Goal: Transaction & Acquisition: Purchase product/service

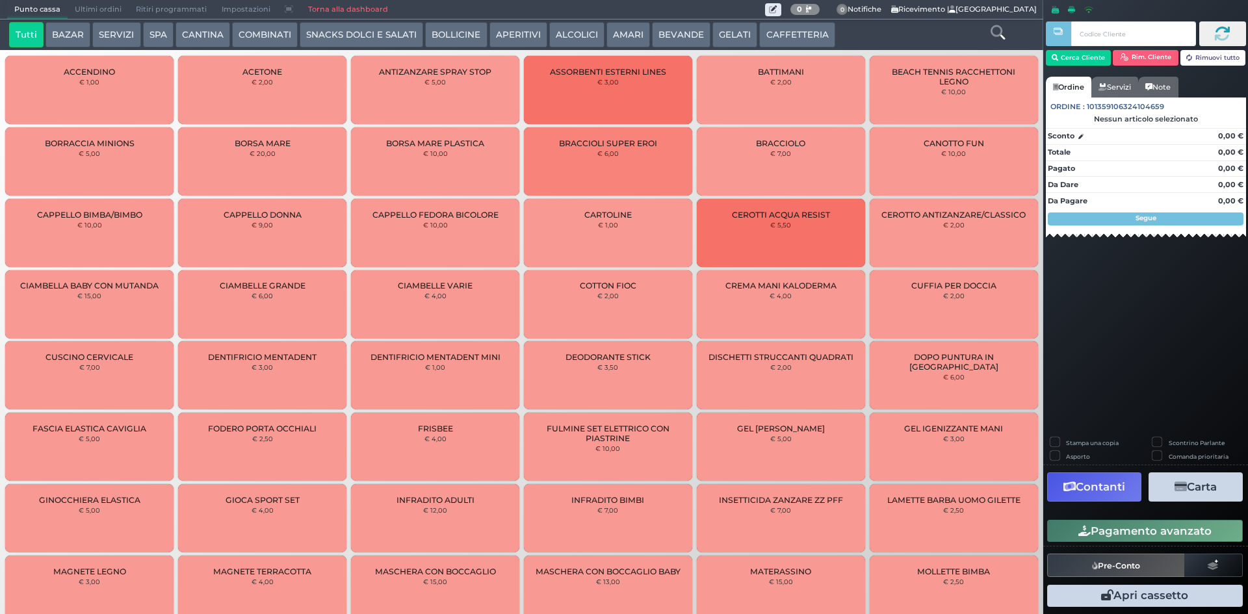
click at [781, 33] on button "CAFFETTERIA" at bounding box center [796, 35] width 75 height 26
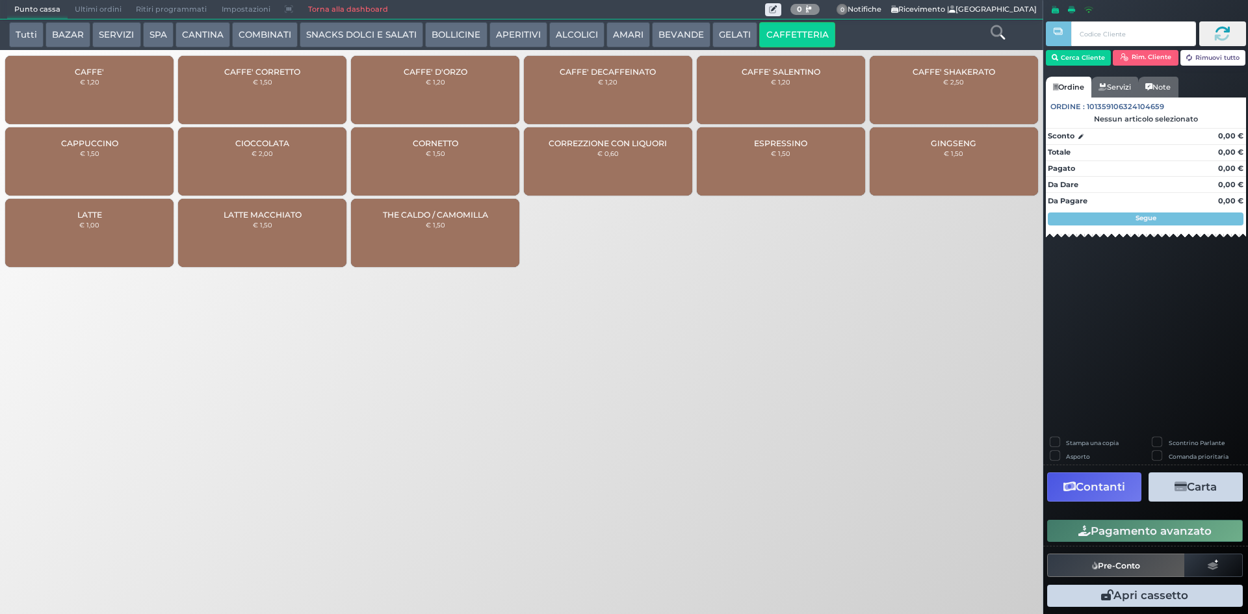
click at [655, 29] on button "BEVANDE" at bounding box center [681, 35] width 59 height 26
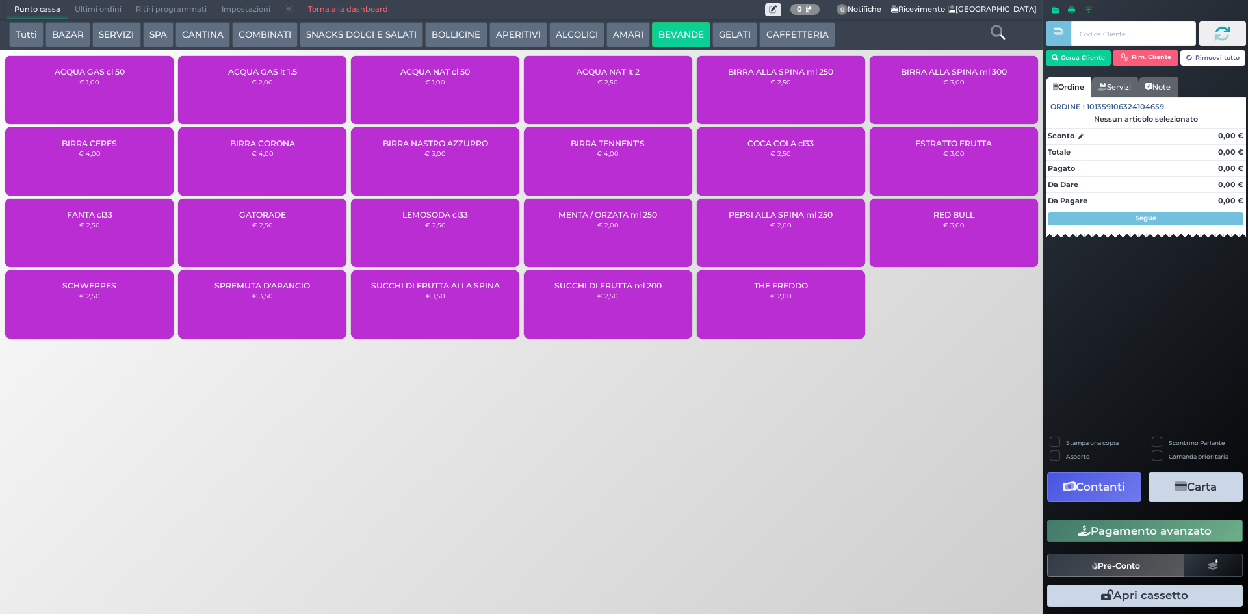
click at [632, 92] on div "ACQUA NAT lt 2 € 2,50" at bounding box center [608, 90] width 168 height 68
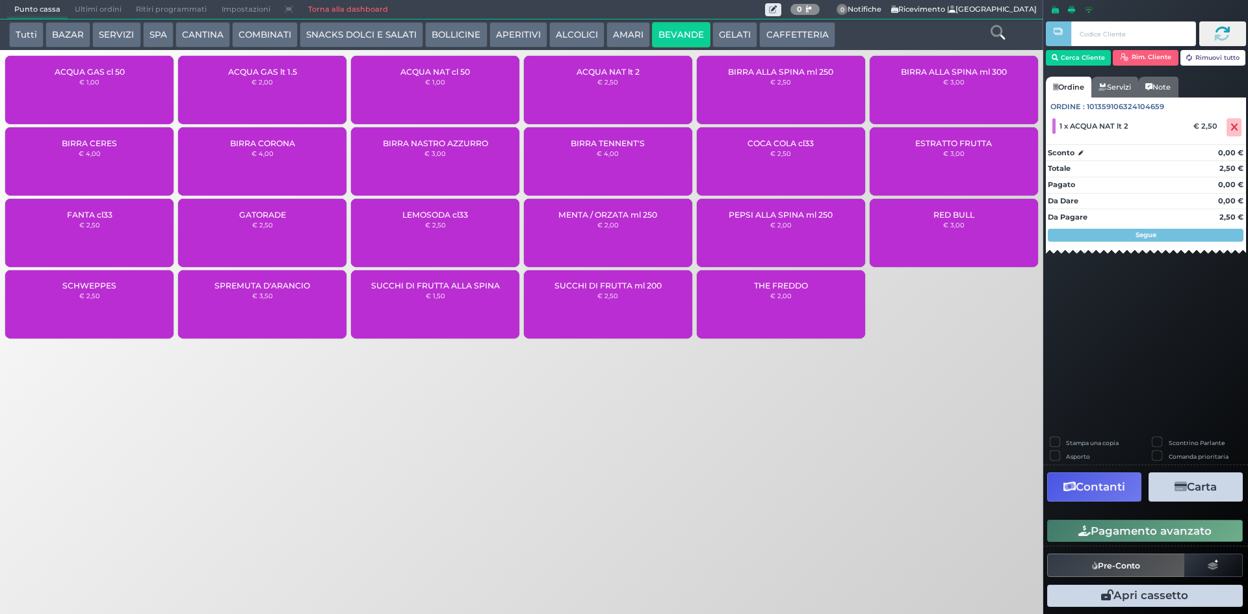
click at [1171, 528] on button "Pagamento avanzato" at bounding box center [1145, 531] width 196 height 22
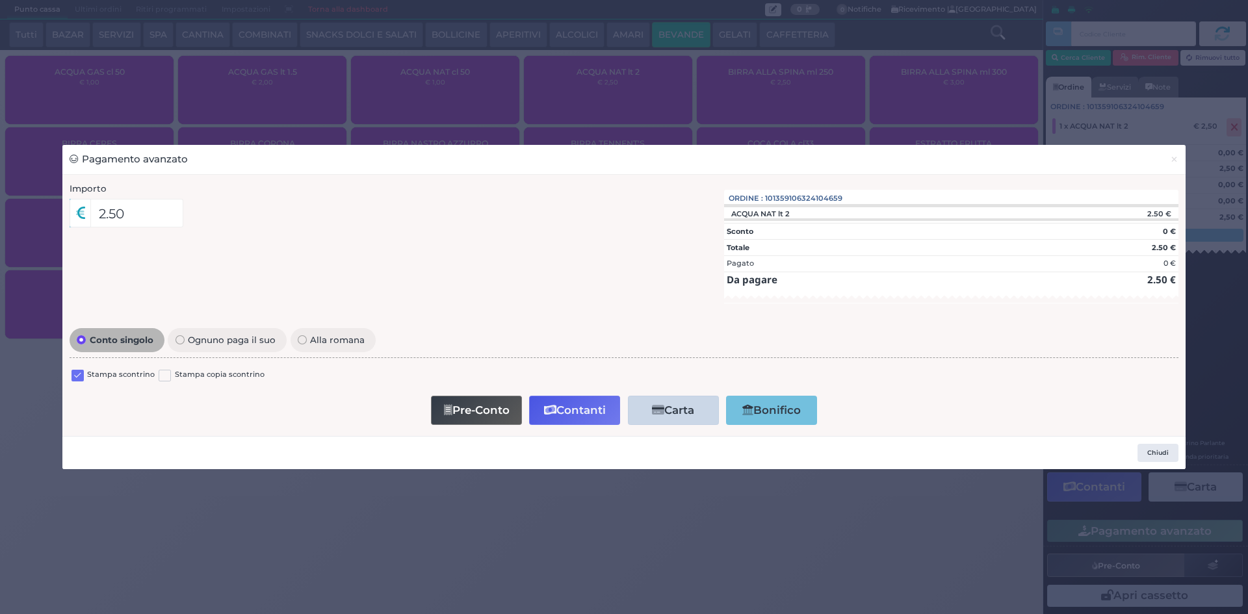
click at [79, 374] on label at bounding box center [78, 376] width 12 height 12
click at [0, 0] on input "checkbox" at bounding box center [0, 0] width 0 height 0
click at [570, 412] on button "Contanti" at bounding box center [574, 410] width 91 height 29
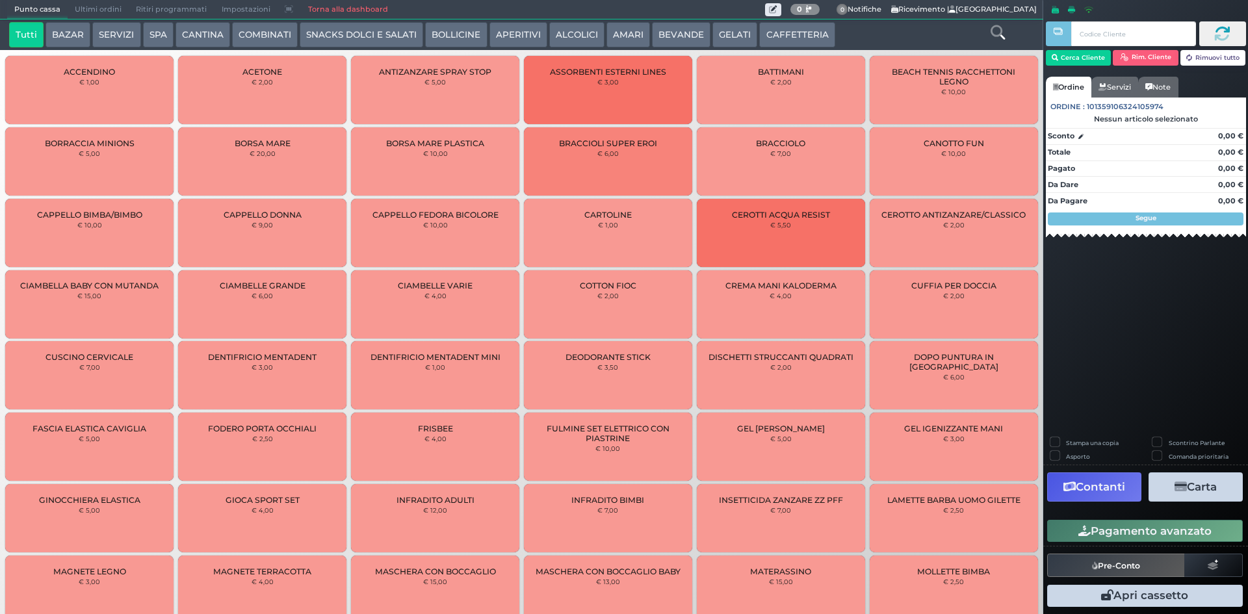
click at [128, 37] on button "SERVIZI" at bounding box center [116, 35] width 48 height 26
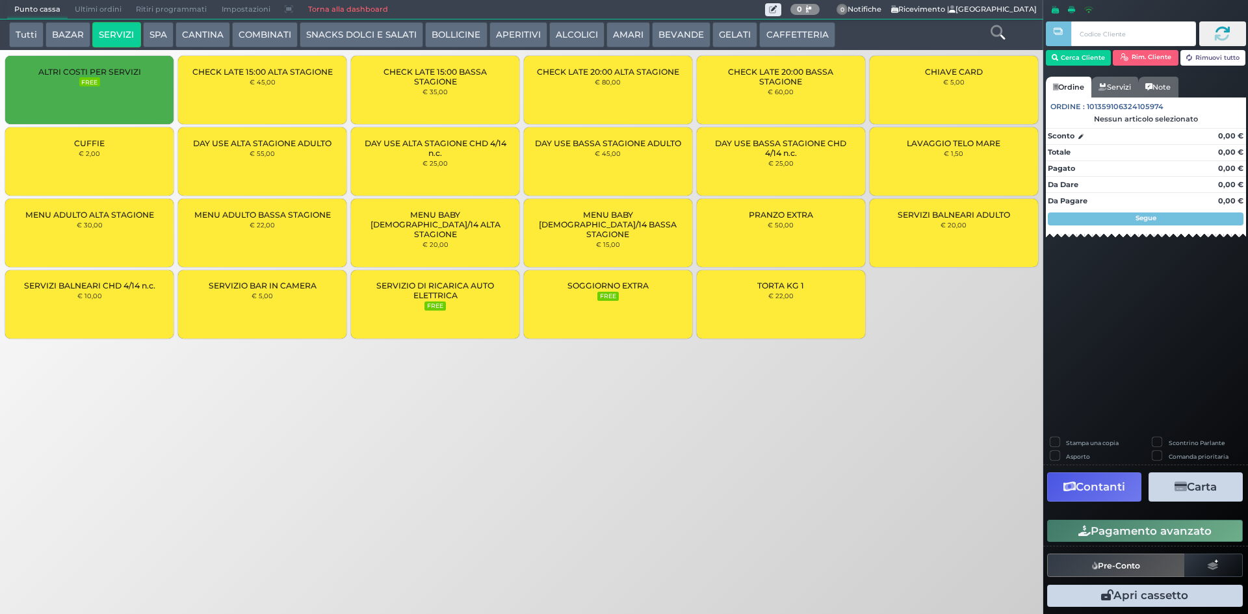
click at [268, 234] on div "MENU ADULTO BASSA STAGIONE € 22,00" at bounding box center [262, 233] width 168 height 68
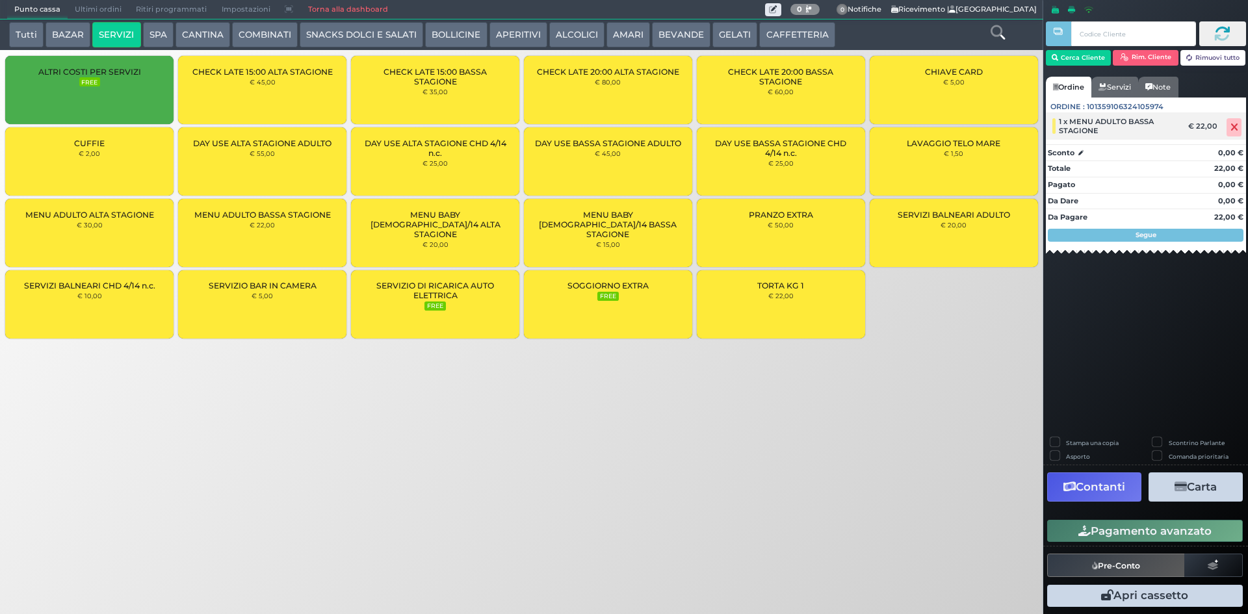
click at [1234, 128] on icon at bounding box center [1235, 127] width 8 height 1
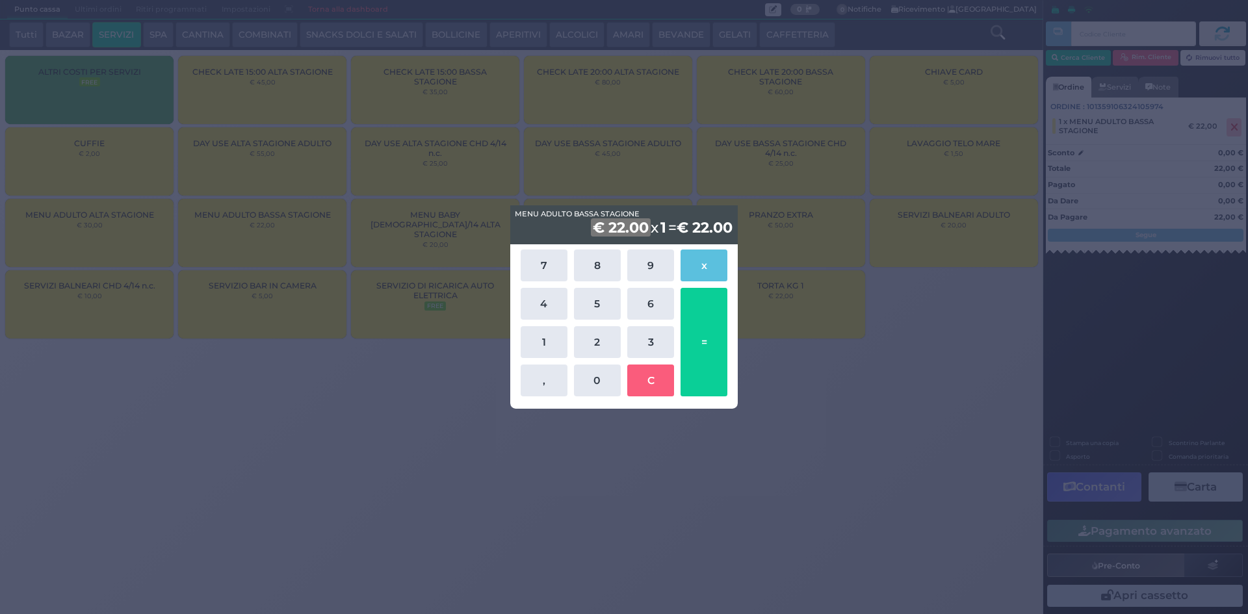
click at [910, 296] on div "MENU ADULTO BASSA STAGIONE MENU ADULTO BASSA STAGIONE € 22.00 x 1 = € 22.00 7 8…" at bounding box center [624, 307] width 1248 height 614
drag, startPoint x: 978, startPoint y: 379, endPoint x: 846, endPoint y: 319, distance: 145.1
click at [978, 378] on div "MENU ADULTO BASSA STAGIONE MENU ADULTO BASSA STAGIONE € 22.00 x 2 = € 44.00 7 8…" at bounding box center [624, 307] width 1248 height 614
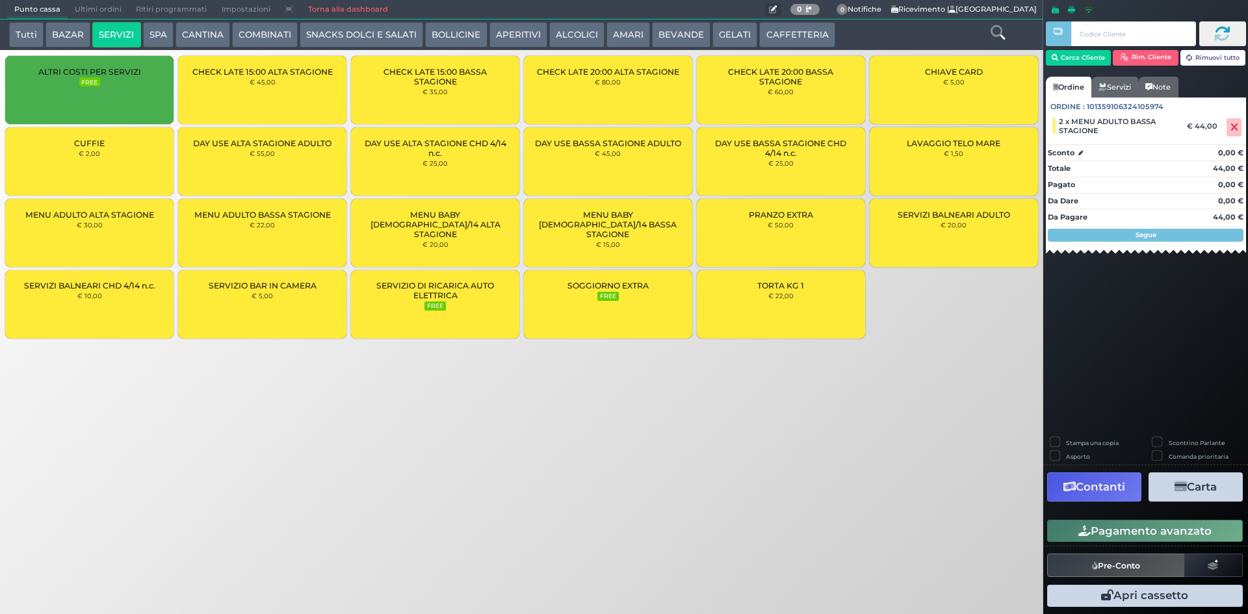
click at [775, 10] on icon at bounding box center [773, 10] width 8 height 8
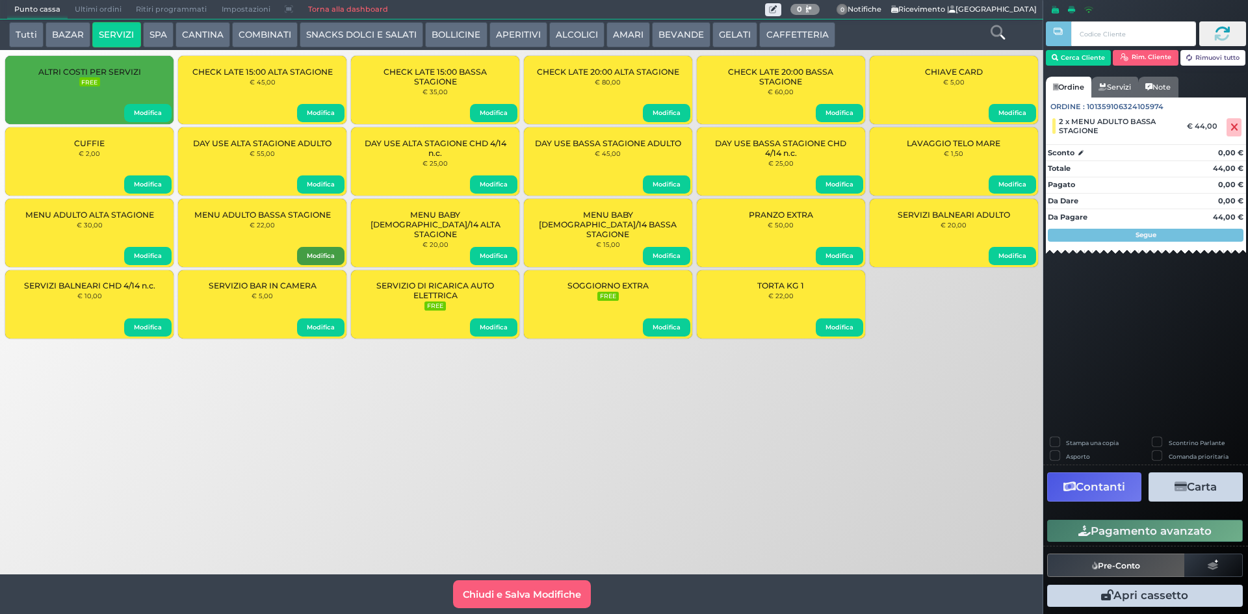
click at [319, 256] on button "Modifica" at bounding box center [320, 256] width 47 height 18
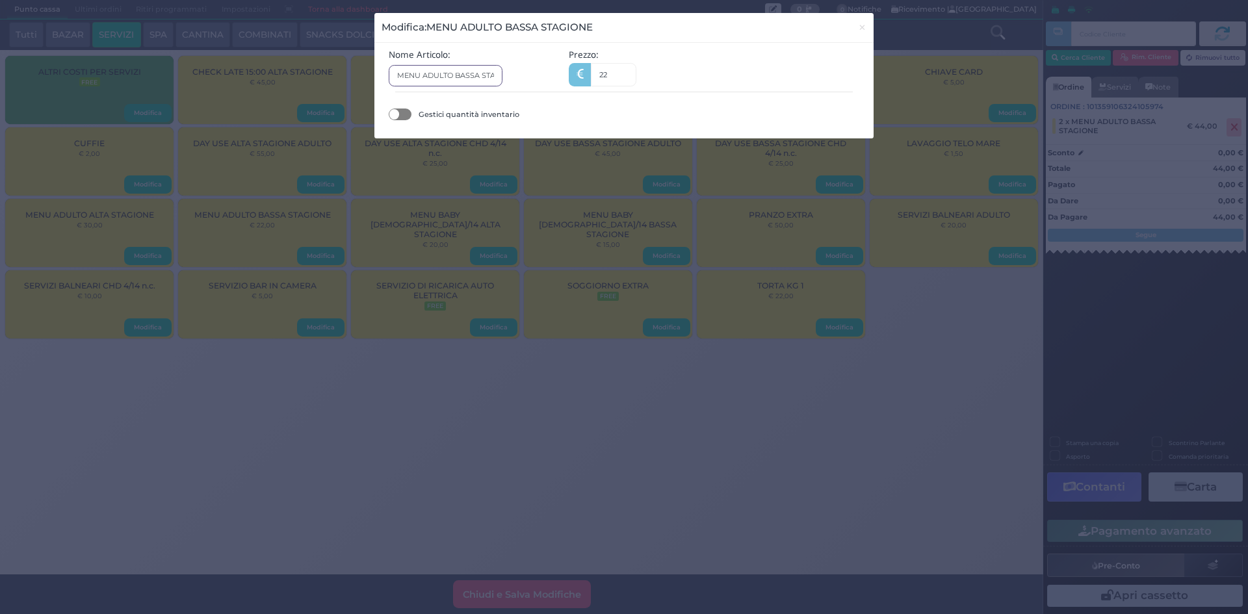
click at [493, 75] on input "MENU ADULTO BASSA STAGIONE" at bounding box center [446, 75] width 114 height 21
type input "MENU ADULTO BASSA STAGIONE + POST CENA"
drag, startPoint x: 611, startPoint y: 72, endPoint x: 573, endPoint y: 72, distance: 38.4
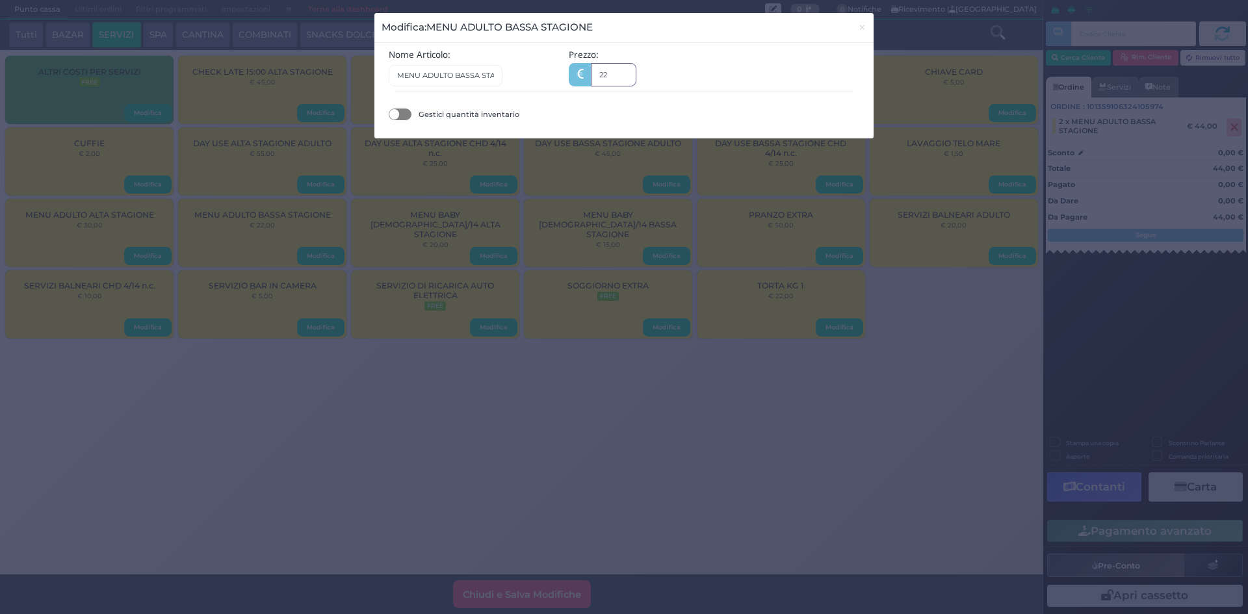
click at [573, 72] on div "22" at bounding box center [711, 74] width 284 height 23
type input "32"
click at [971, 353] on div "Modifica: MENU ADULTO BASSA STAGIONE × Nome Articolo: MENU ADULTO BASSA STAGION…" at bounding box center [624, 307] width 1248 height 614
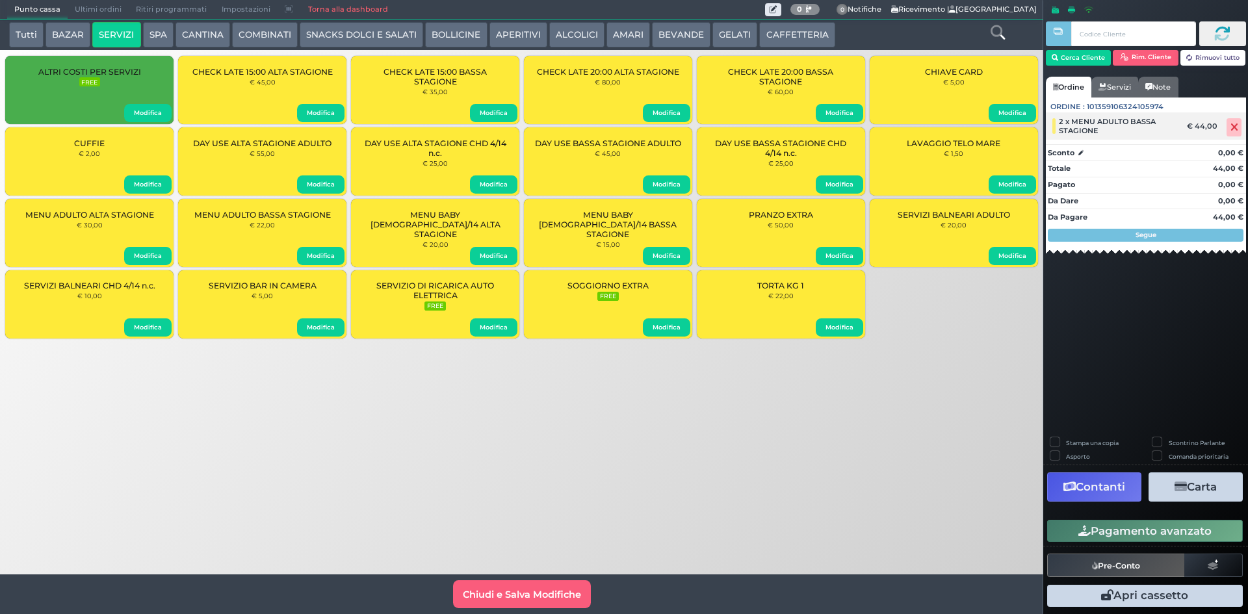
click at [1236, 127] on icon at bounding box center [1235, 127] width 8 height 1
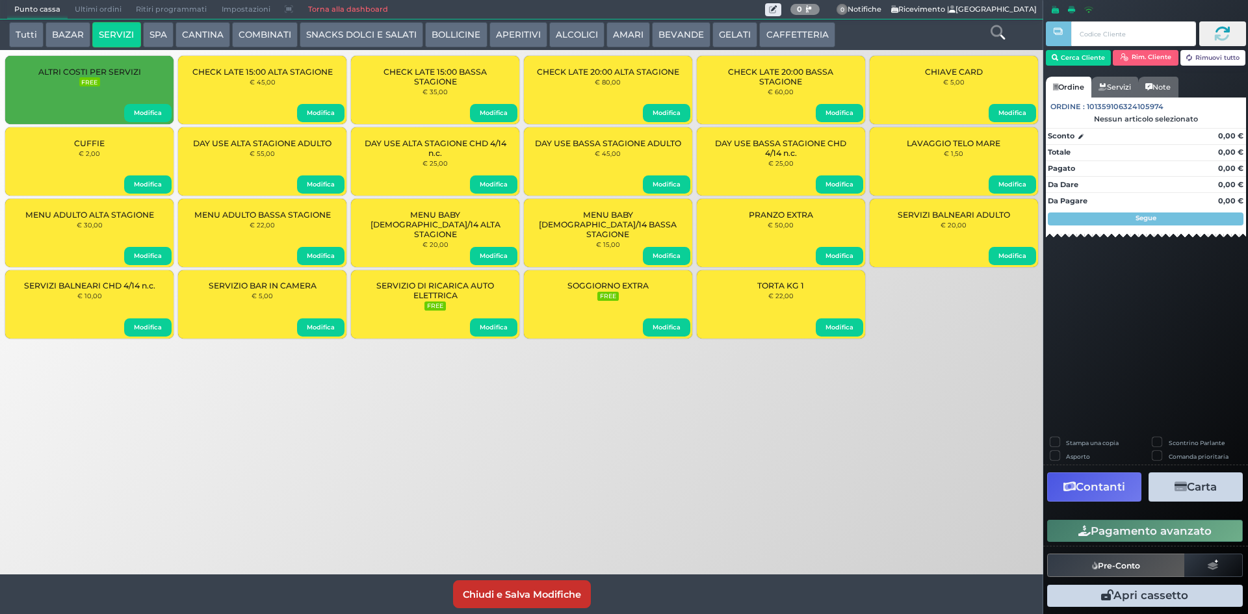
click at [520, 600] on button "Chiudi e Salva Modifiche" at bounding box center [522, 594] width 138 height 28
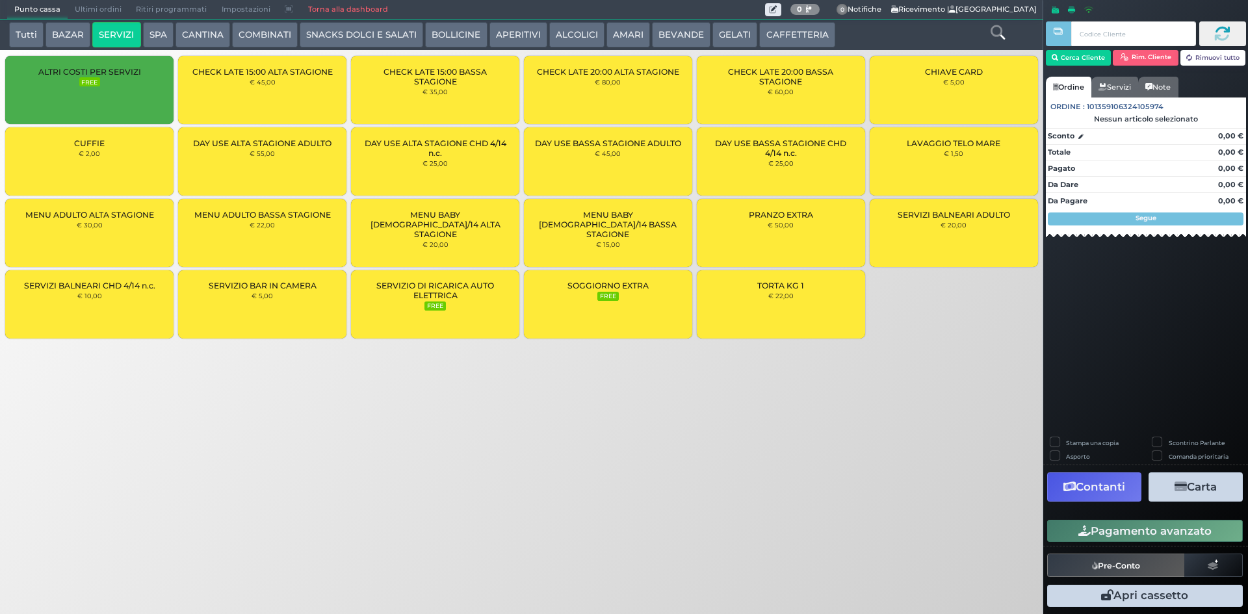
click at [129, 87] on div "ALTRI COSTI PER SERVIZI FREE" at bounding box center [89, 90] width 168 height 68
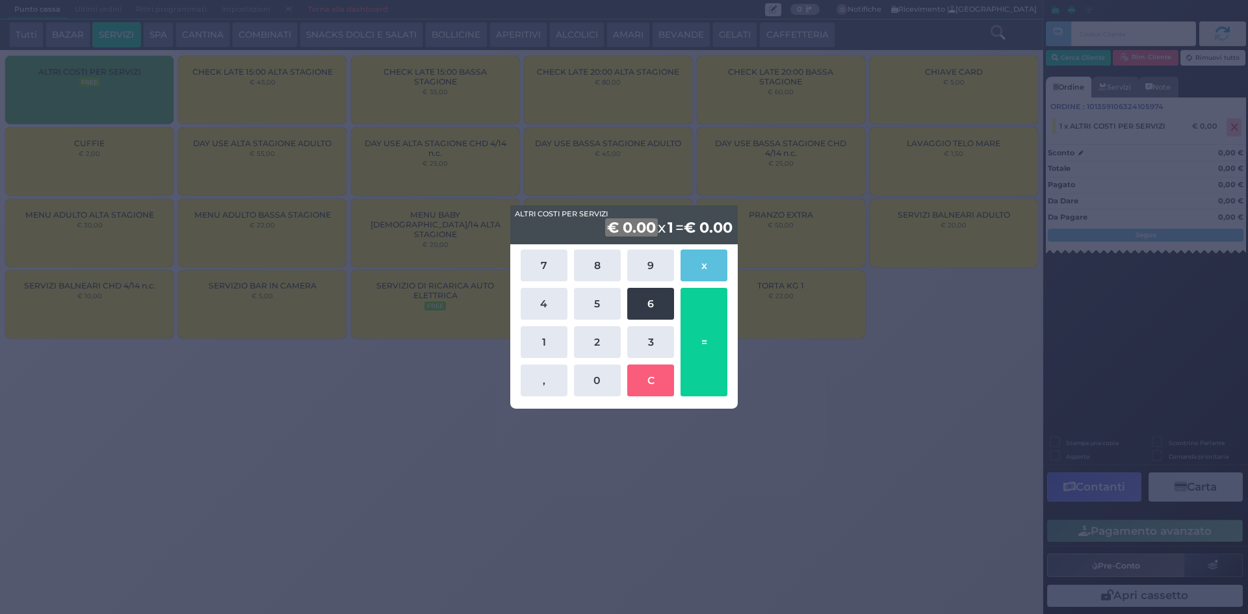
click at [649, 301] on button "6" at bounding box center [650, 304] width 47 height 32
click at [552, 311] on button "4" at bounding box center [544, 304] width 47 height 32
click at [713, 380] on button "=" at bounding box center [704, 342] width 47 height 109
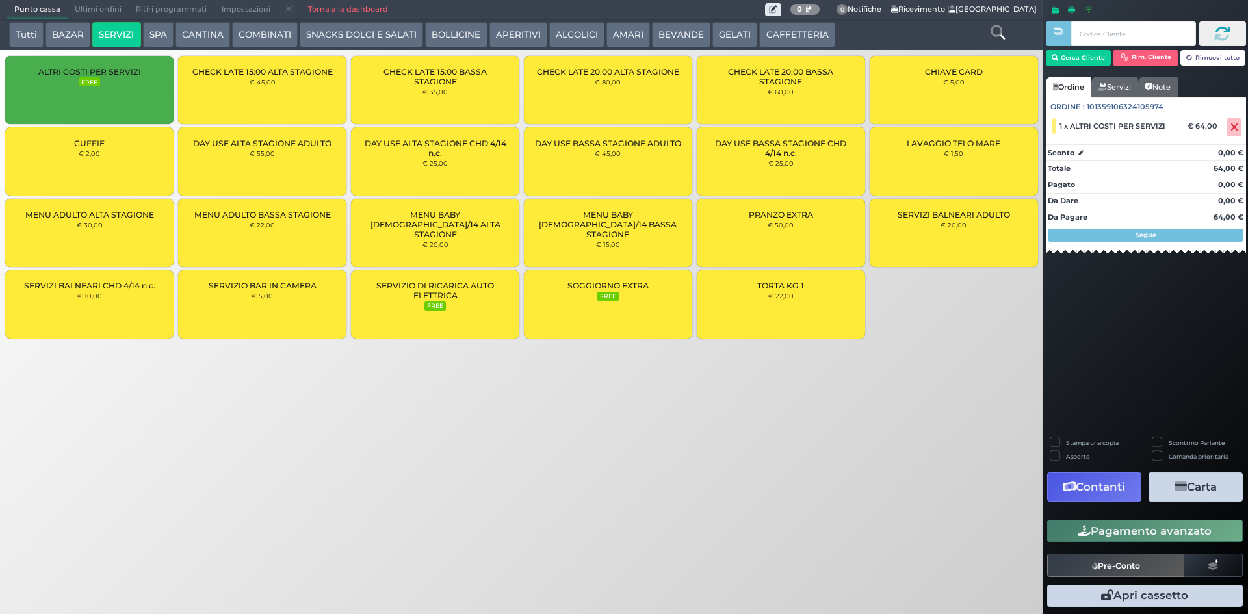
click at [1162, 529] on button "Pagamento avanzato" at bounding box center [1145, 531] width 196 height 22
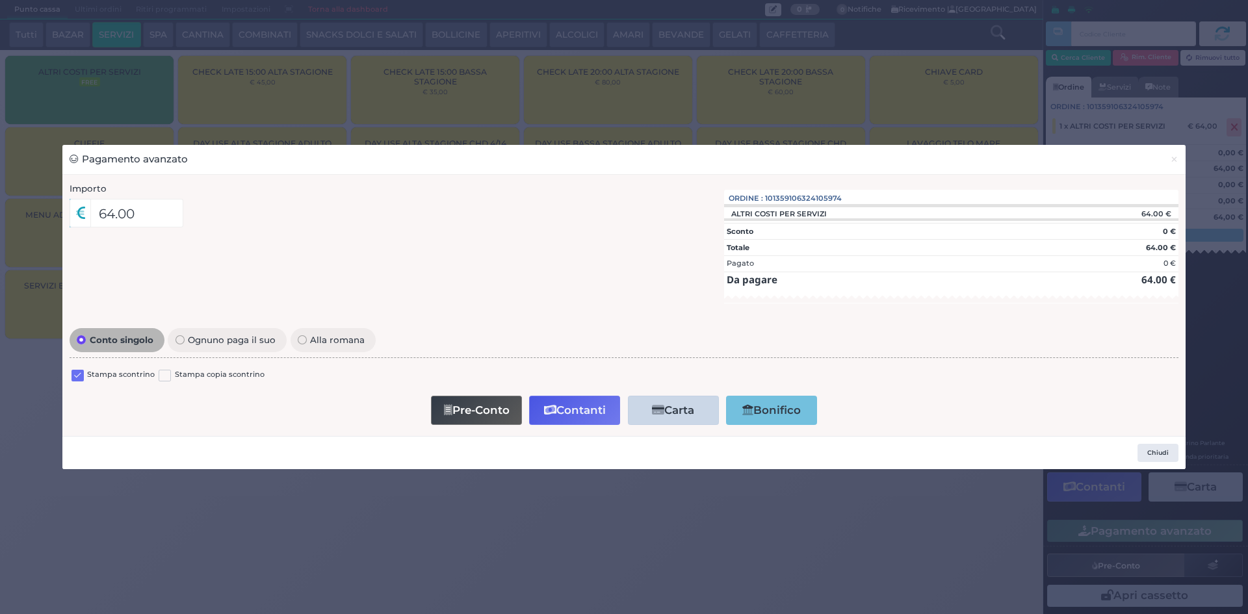
click at [257, 514] on div "Pagamento avanzato × Importo 64.00 Importo Totale 64.00 Quote 1 1" at bounding box center [624, 307] width 1248 height 614
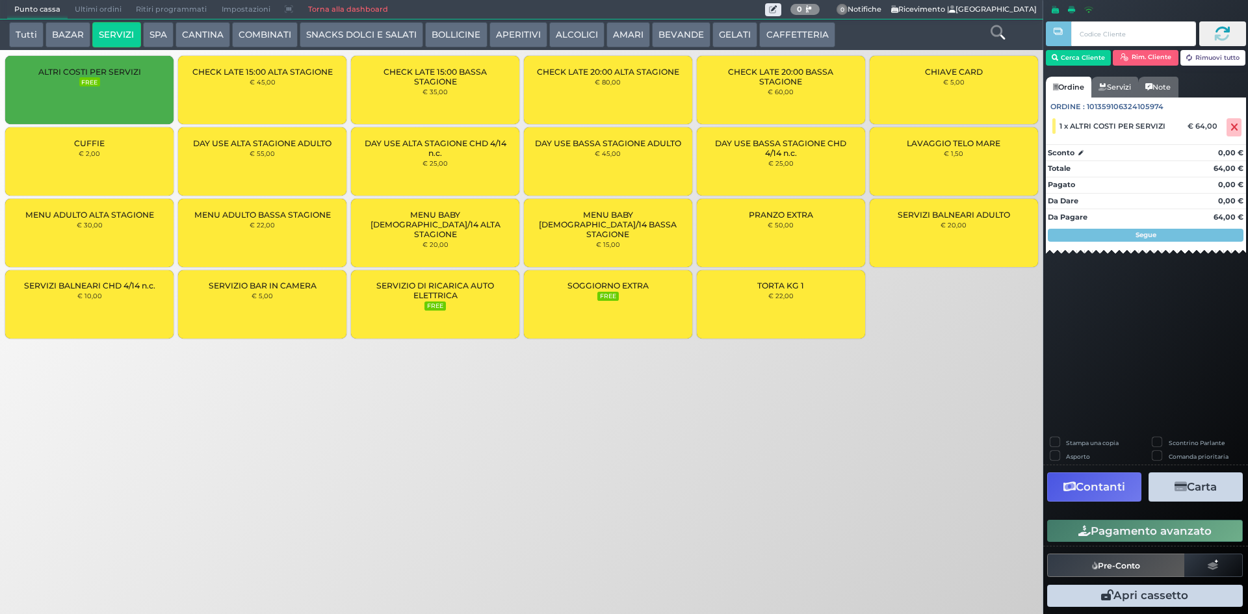
click at [1066, 439] on label "Stampa una copia" at bounding box center [1092, 443] width 53 height 8
checkbox input "true"
click at [1207, 486] on button "Carta" at bounding box center [1196, 487] width 94 height 29
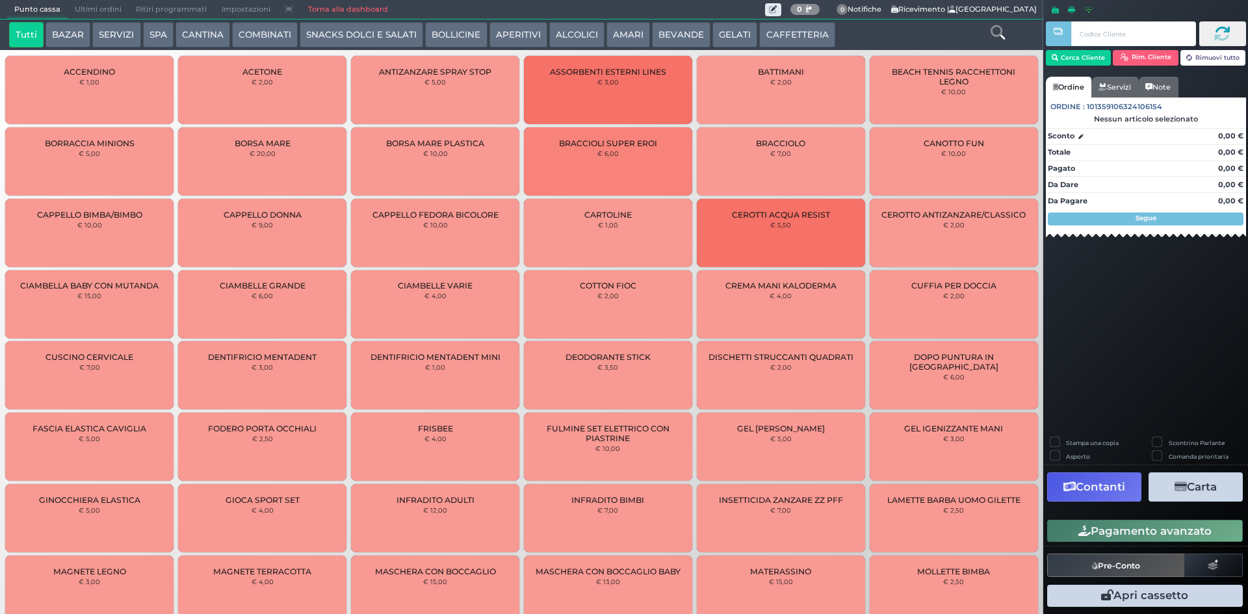
click at [110, 30] on button "SERVIZI" at bounding box center [116, 35] width 48 height 26
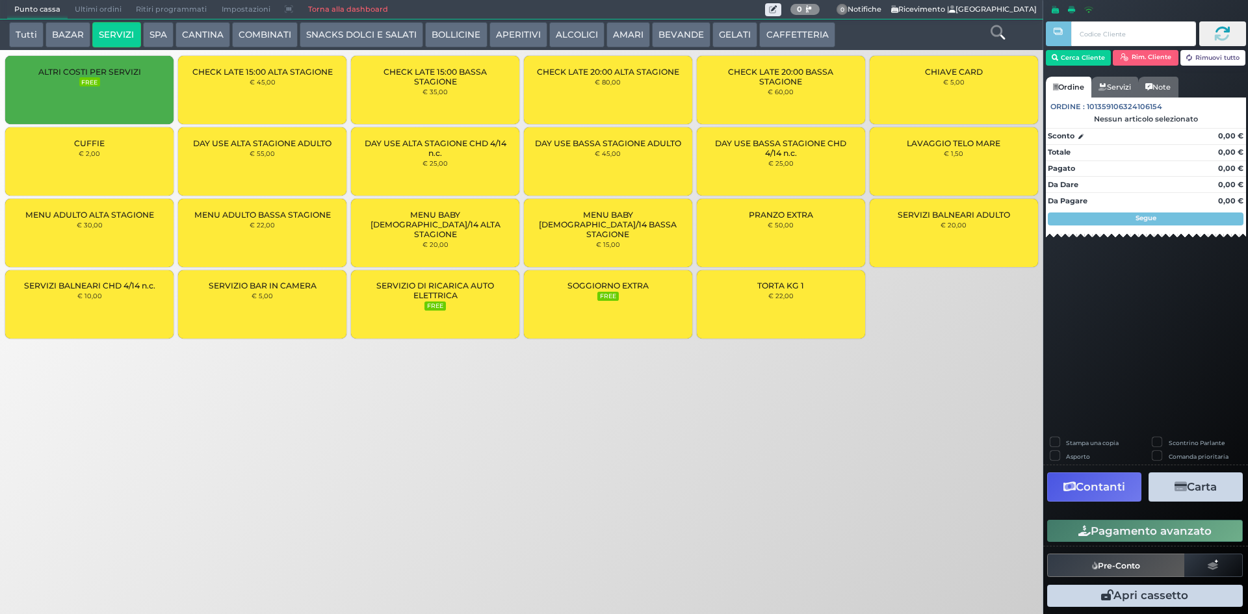
click at [560, 452] on div "Punto cassa [GEOGRAPHIC_DATA] Ultimi ordini Delivery Ritiri programmati Imposta…" at bounding box center [624, 307] width 1248 height 614
click at [270, 245] on div "MENU ADULTO BASSA STAGIONE € 22,00" at bounding box center [262, 233] width 168 height 68
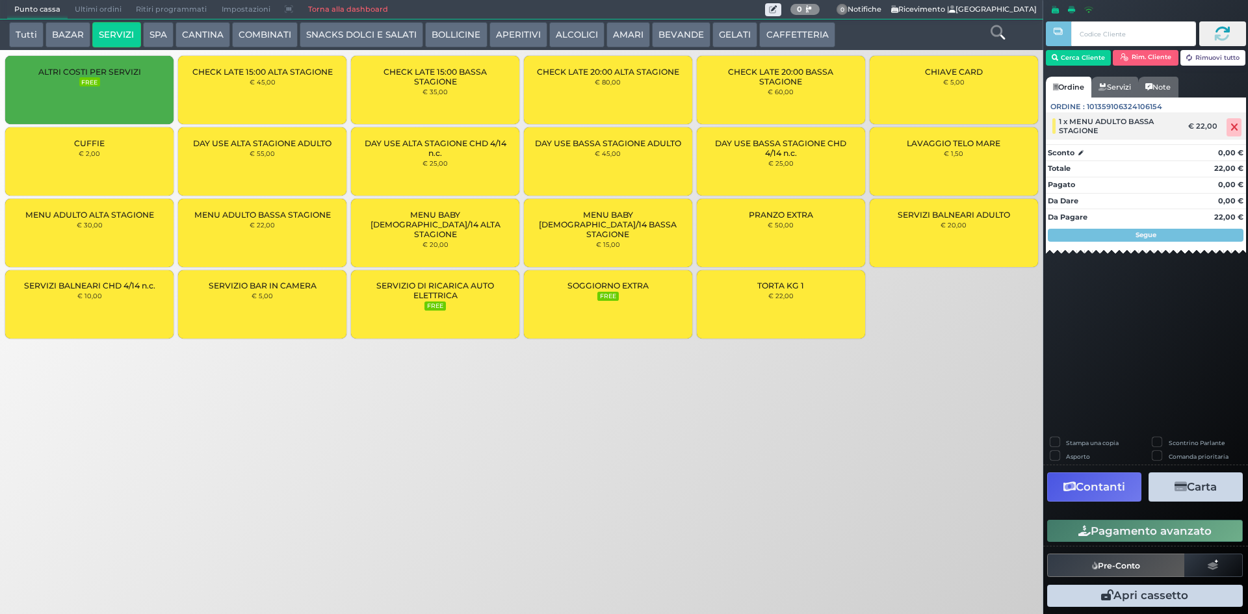
click at [1240, 132] on span at bounding box center [1234, 127] width 15 height 18
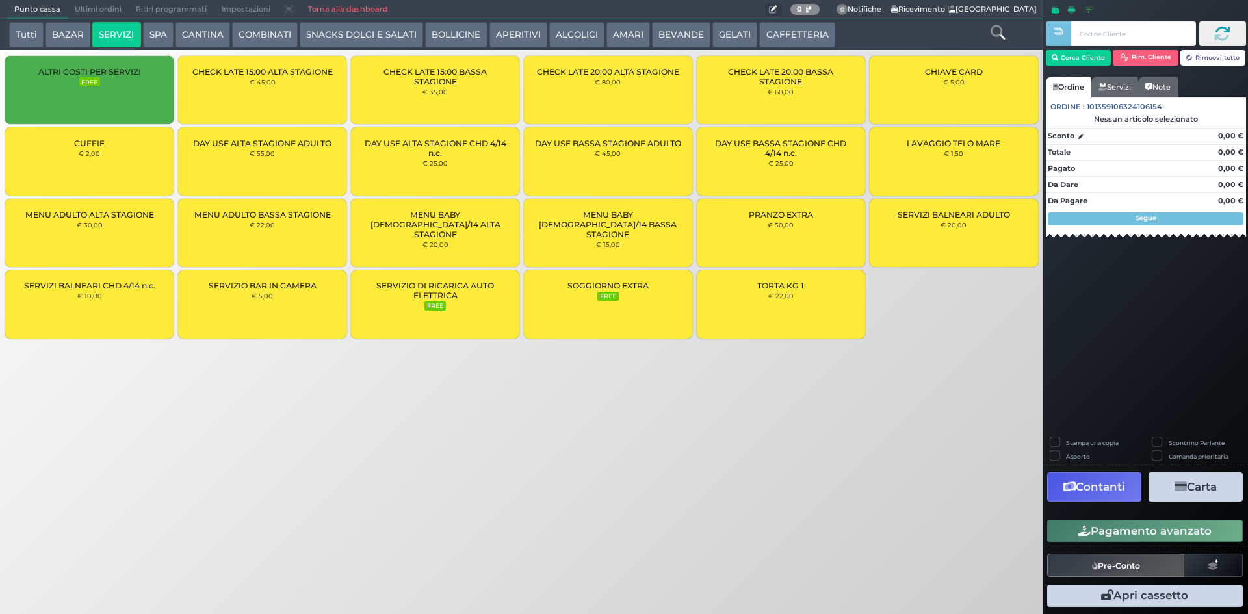
click at [765, 5] on button at bounding box center [773, 9] width 16 height 13
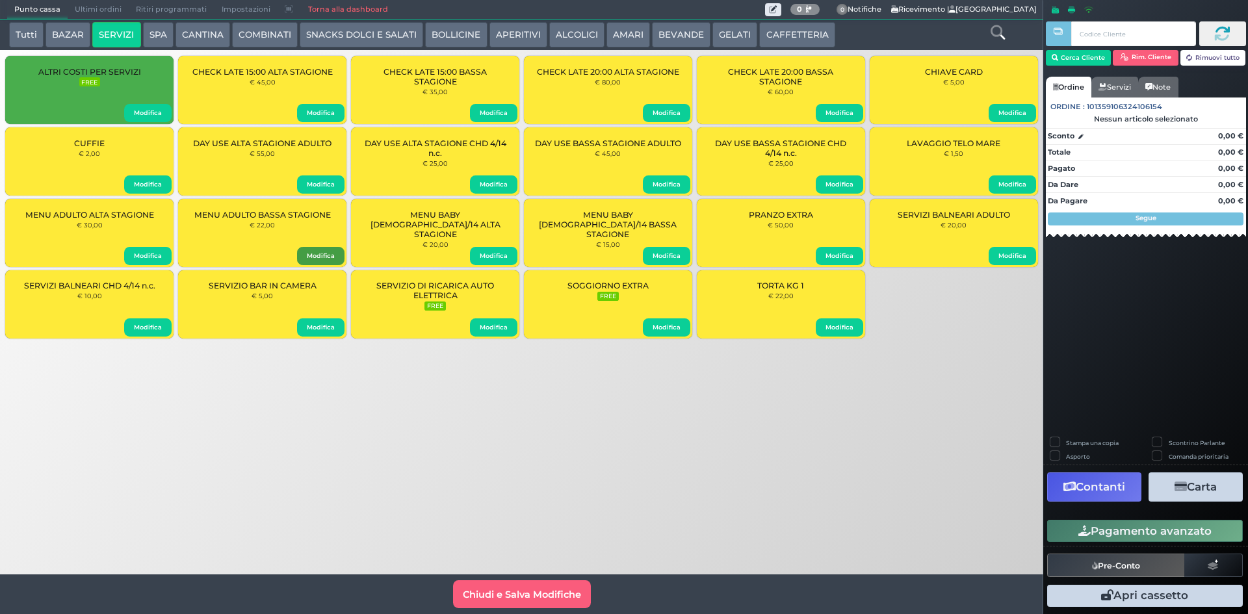
click at [313, 255] on button "Modifica" at bounding box center [320, 256] width 47 height 18
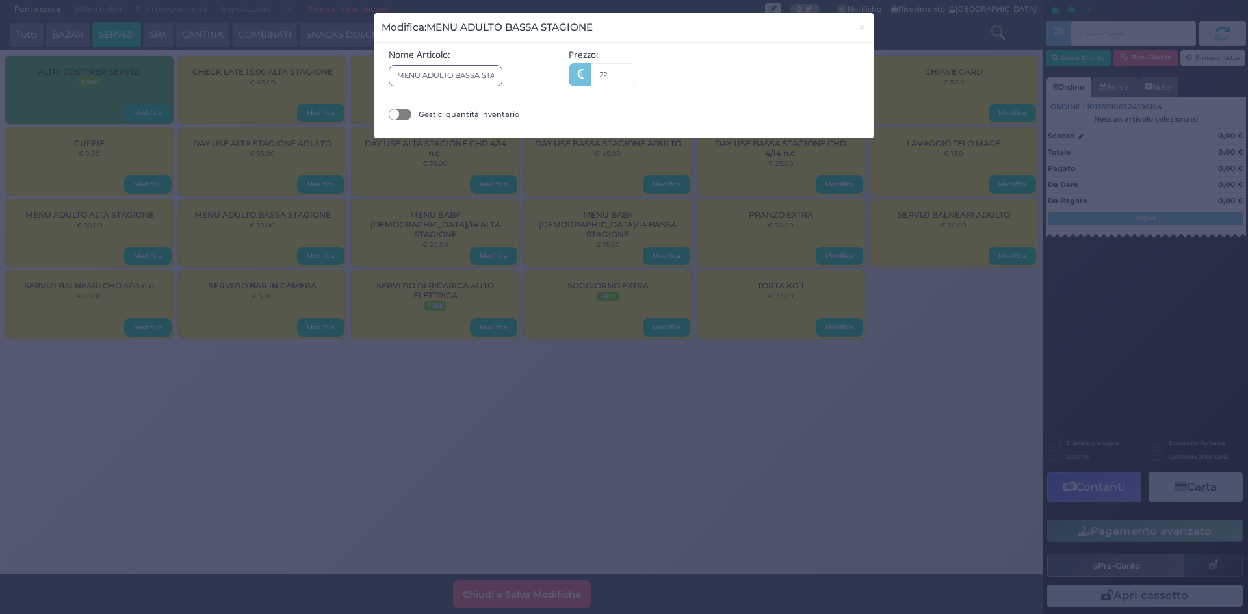
click at [438, 73] on input "MENU ADULTO BASSA STAGIONE" at bounding box center [446, 75] width 114 height 21
click at [953, 449] on div "Modifica: MENU ADULTO BASSA STAGIONE × Nome Articolo: MENU ADULTO BASSA STAGION…" at bounding box center [624, 307] width 1248 height 614
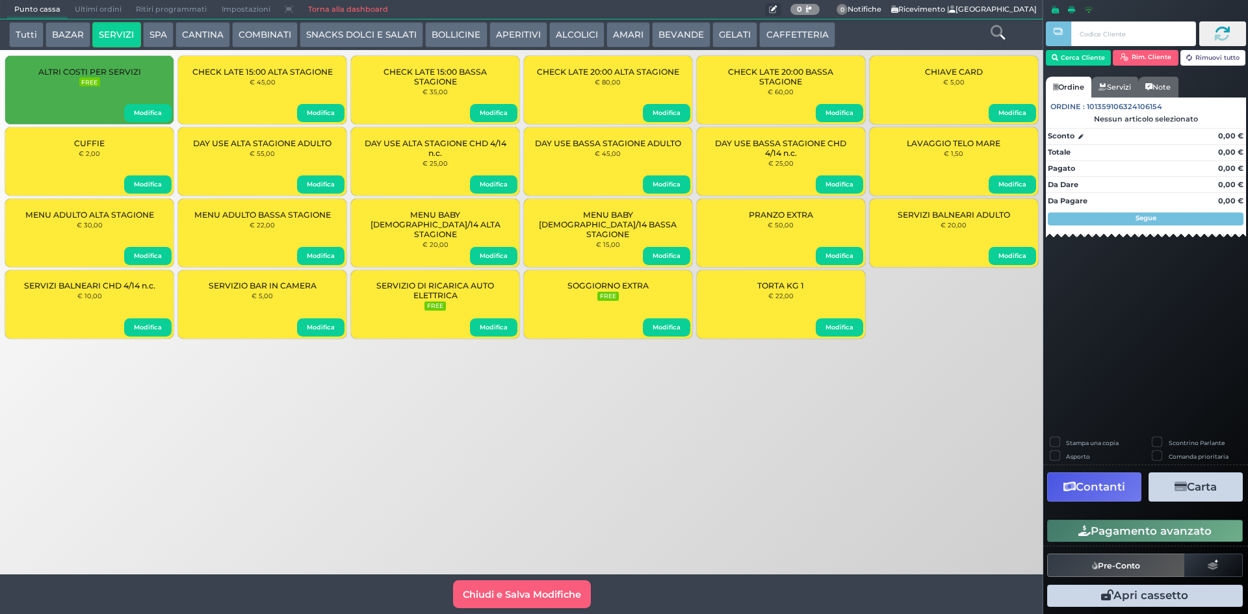
click at [766, 12] on button at bounding box center [773, 9] width 16 height 13
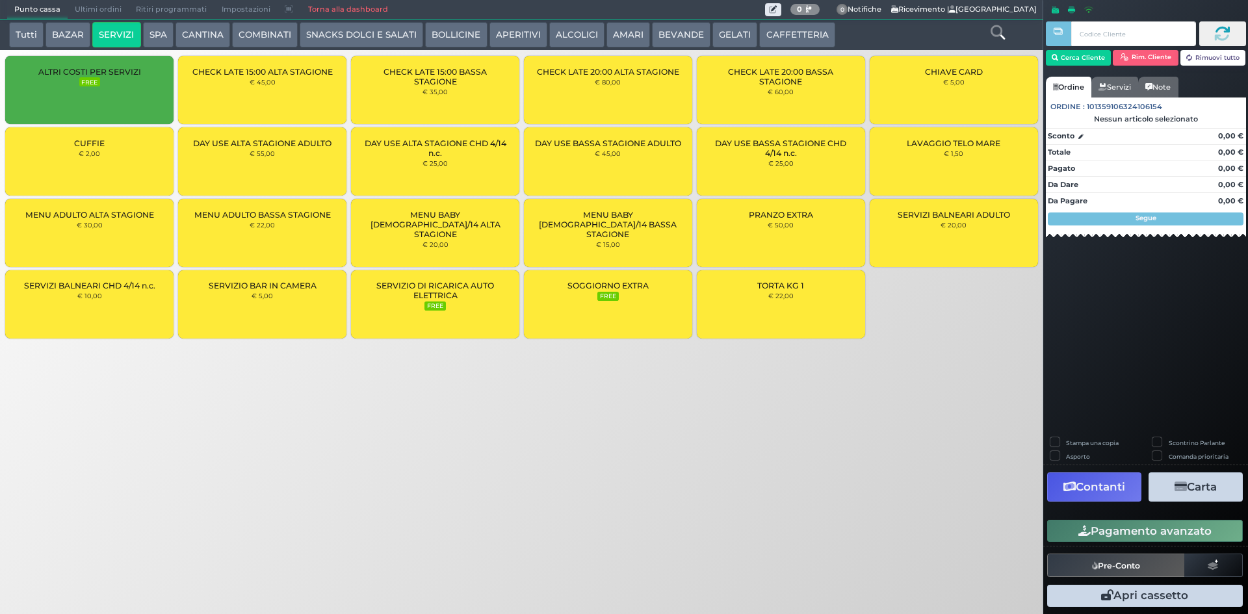
click at [673, 43] on button "BEVANDE" at bounding box center [681, 35] width 59 height 26
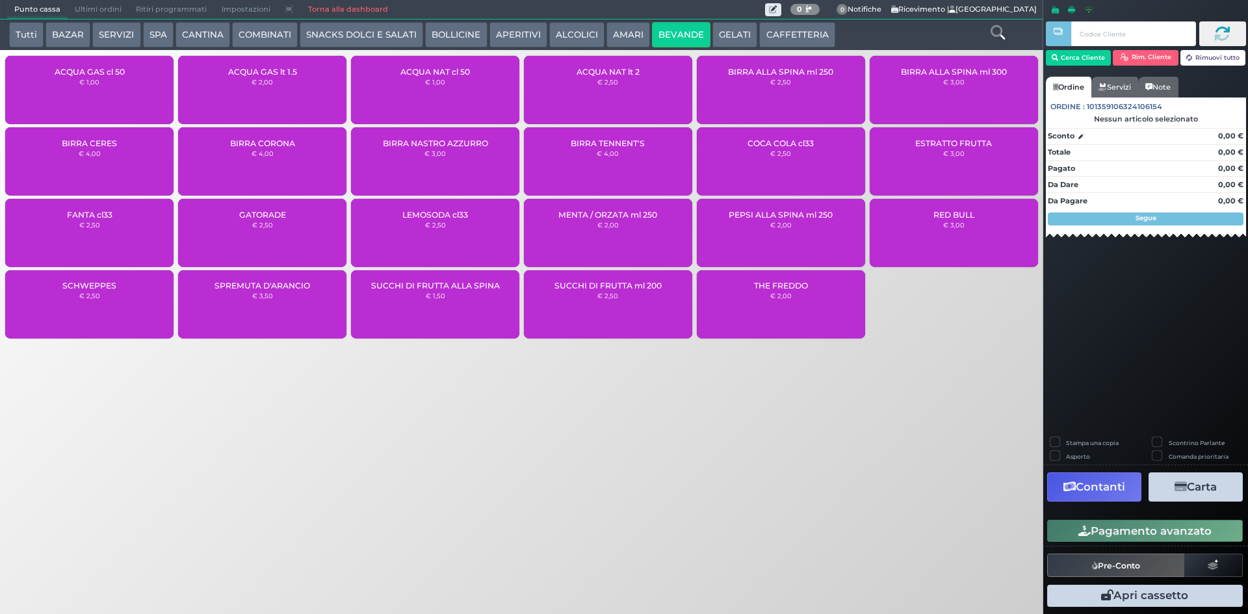
click at [608, 80] on small "€ 2,50" at bounding box center [607, 82] width 21 height 8
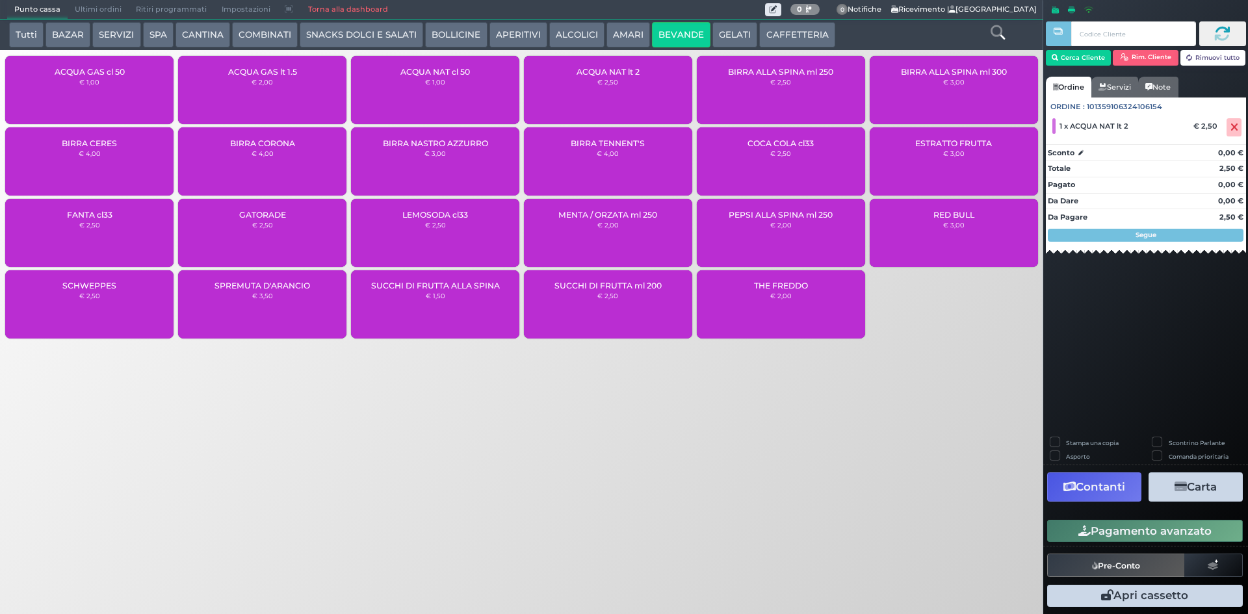
click at [1134, 534] on button "Pagamento avanzato" at bounding box center [1145, 531] width 196 height 22
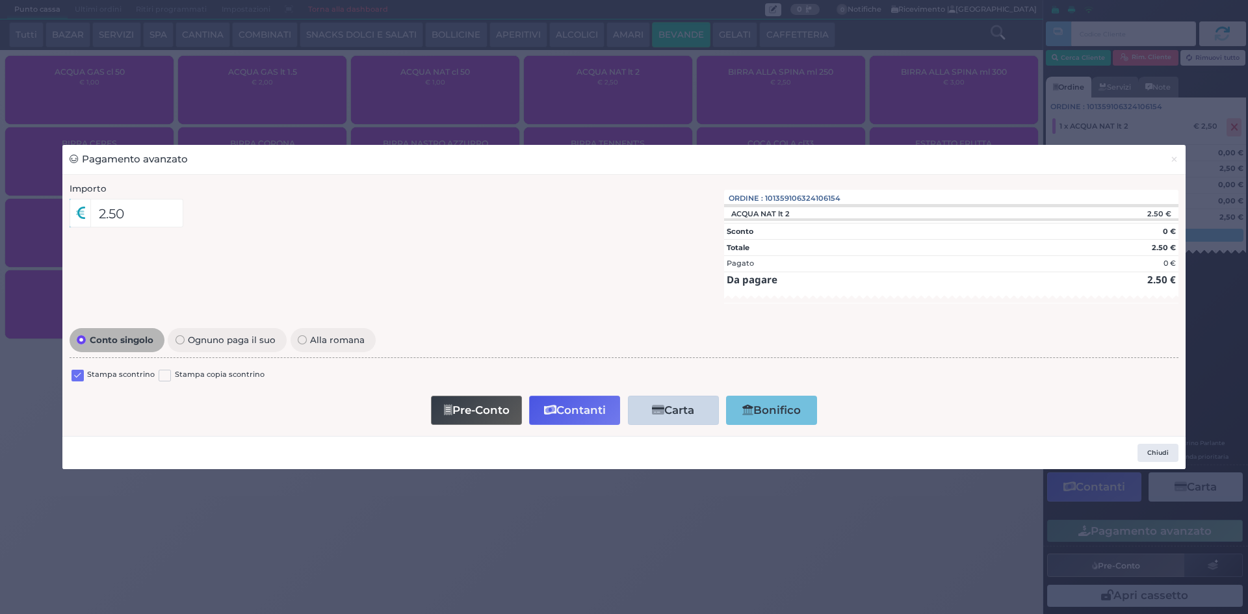
click at [85, 374] on div "Stampa scontrino" at bounding box center [113, 377] width 83 height 16
drag, startPoint x: 81, startPoint y: 373, endPoint x: 111, endPoint y: 376, distance: 30.7
click at [81, 374] on label at bounding box center [78, 376] width 12 height 12
click at [0, 0] on input "checkbox" at bounding box center [0, 0] width 0 height 0
click at [573, 418] on button "Contanti" at bounding box center [574, 410] width 91 height 29
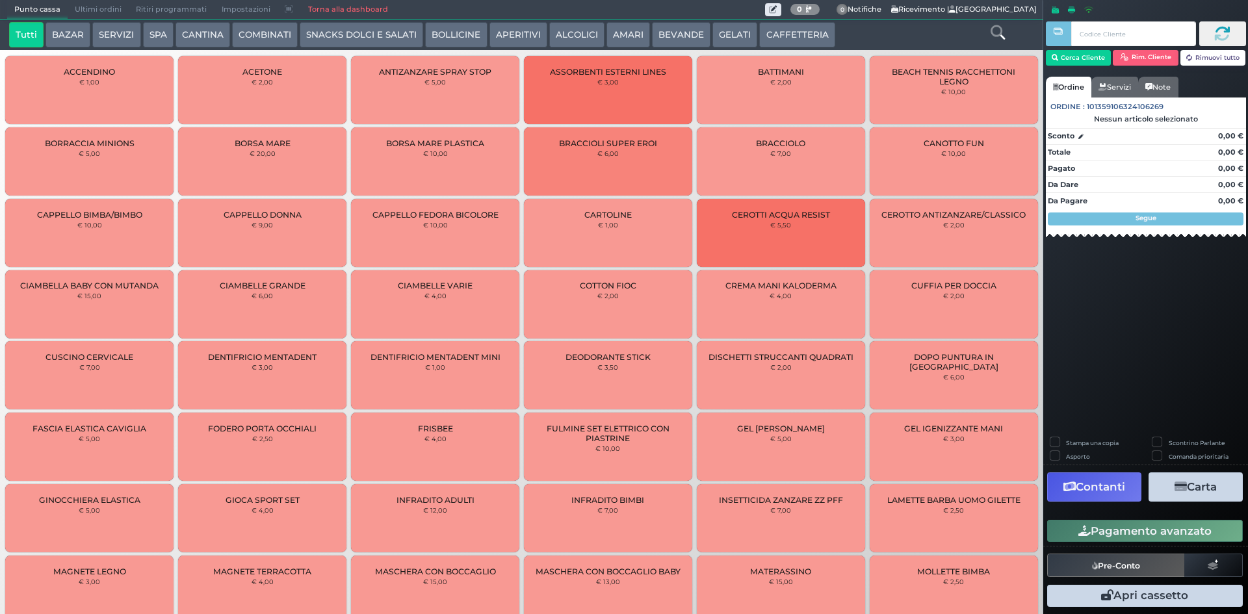
click at [94, 2] on span "Ultimi ordini" at bounding box center [98, 10] width 61 height 18
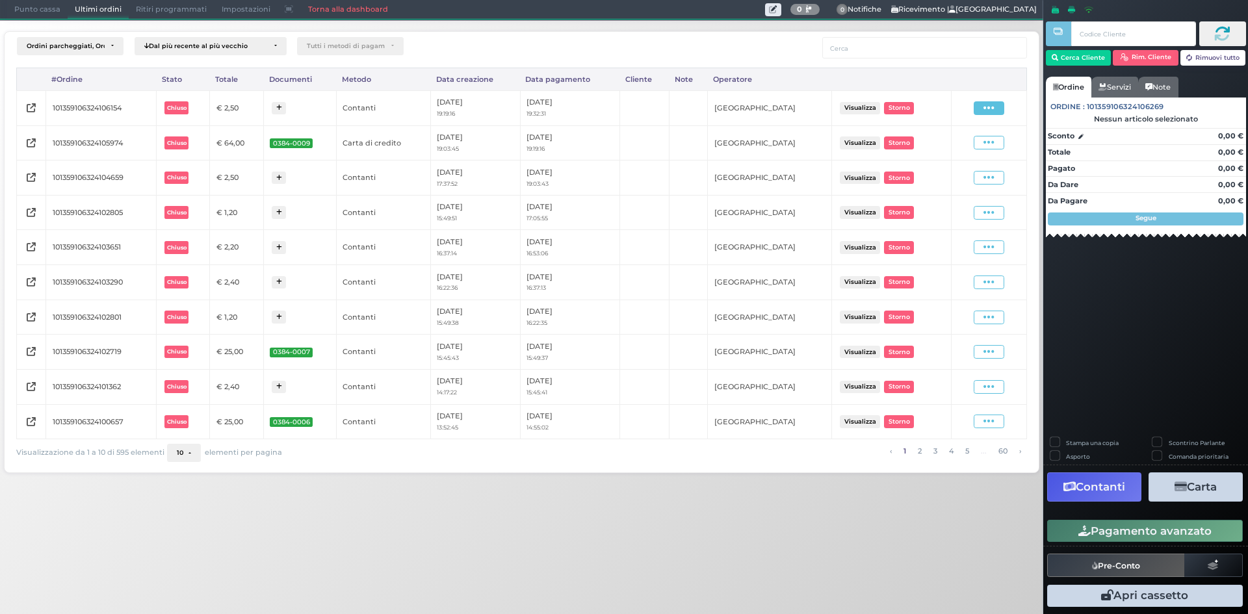
click at [985, 109] on icon at bounding box center [989, 108] width 11 height 12
drag, startPoint x: 965, startPoint y: 147, endPoint x: 955, endPoint y: 147, distance: 9.8
click at [963, 148] on span "Ristampa Pre-Conto" at bounding box center [958, 146] width 53 height 22
